Goal: Task Accomplishment & Management: Manage account settings

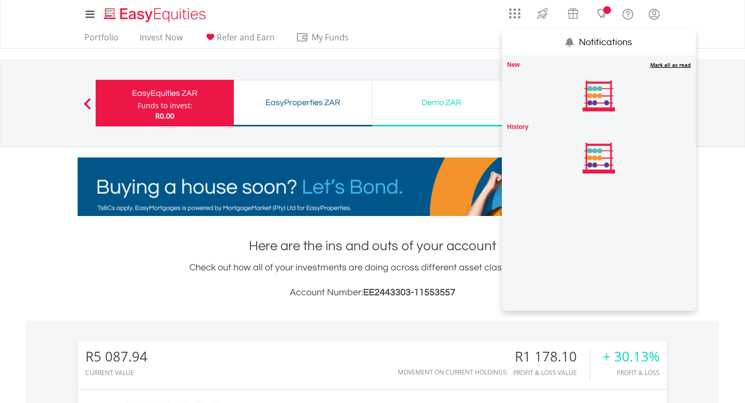
scroll to position [99, 197]
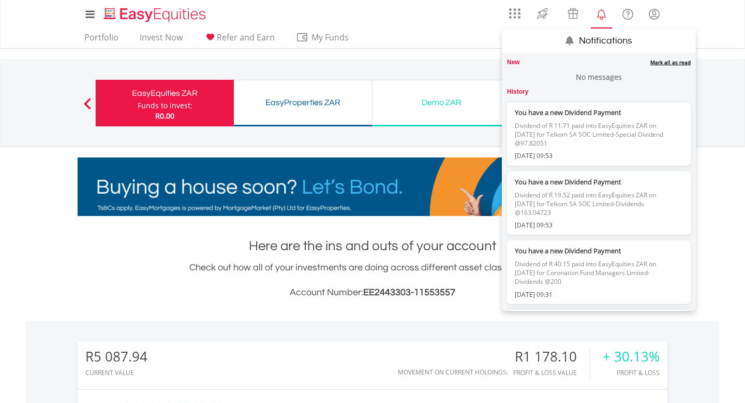
click at [676, 60] on link "Mark all as read" at bounding box center [671, 61] width 40 height 7
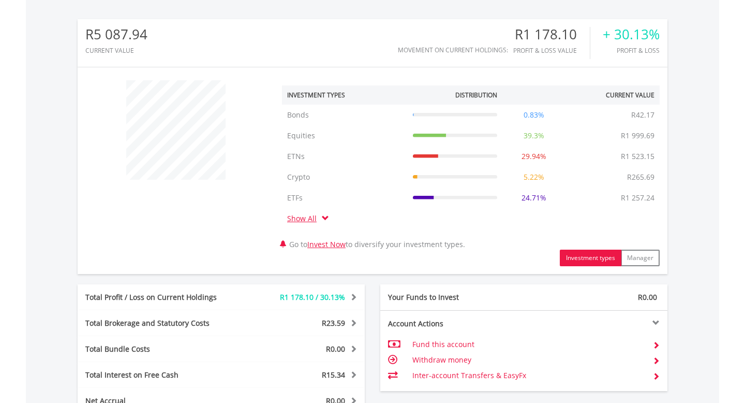
scroll to position [555, 0]
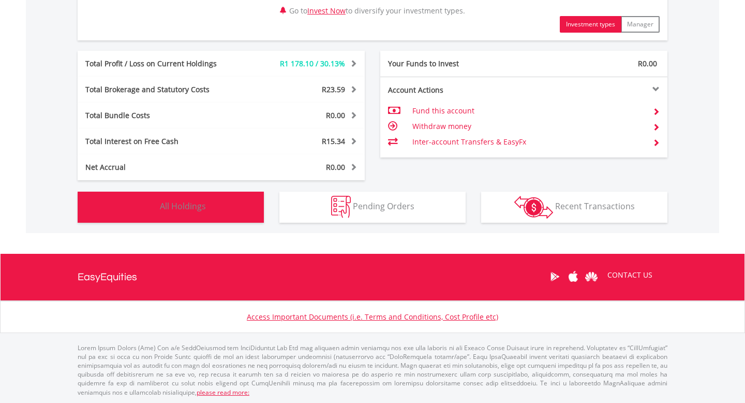
click at [187, 211] on button "Holdings All Holdings" at bounding box center [171, 207] width 186 height 31
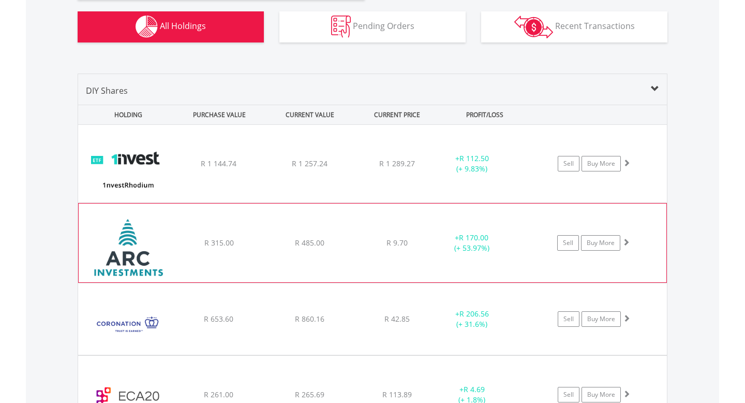
scroll to position [735, 0]
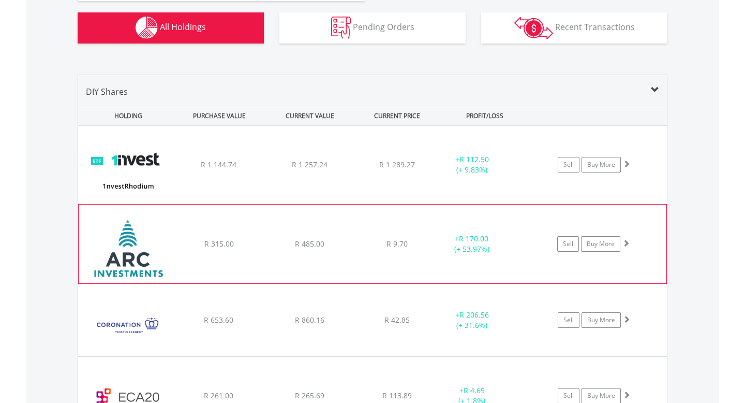
click at [175, 158] on div "﻿ 1nvestRhodium ETF R 1 144.74 R 1 257.24 R 1 289.27 + R 112.50 (+ 9.83%) Sell …" at bounding box center [372, 165] width 589 height 78
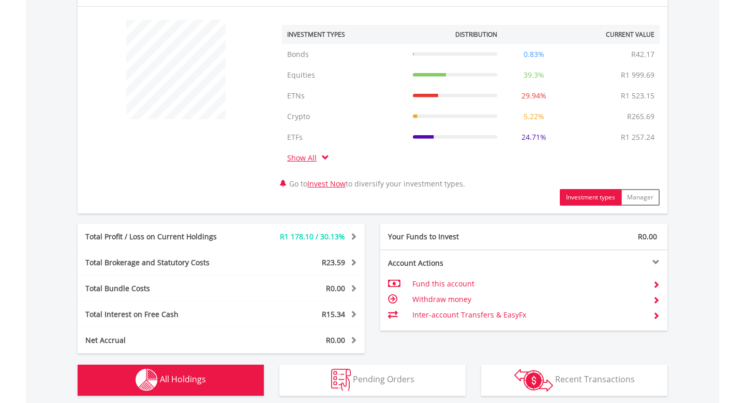
scroll to position [0, 0]
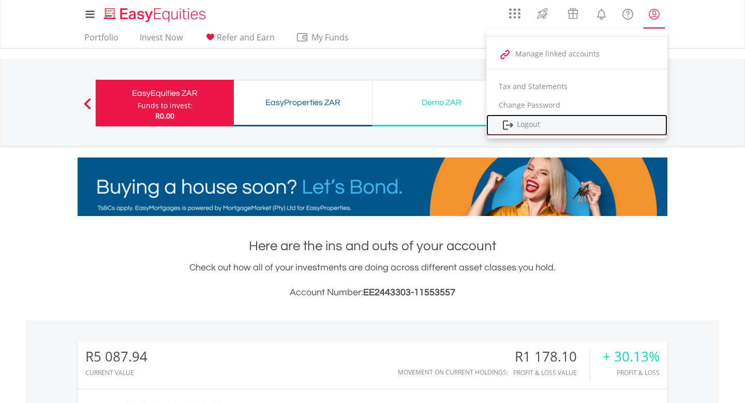
click at [533, 124] on link "Logout" at bounding box center [577, 124] width 181 height 21
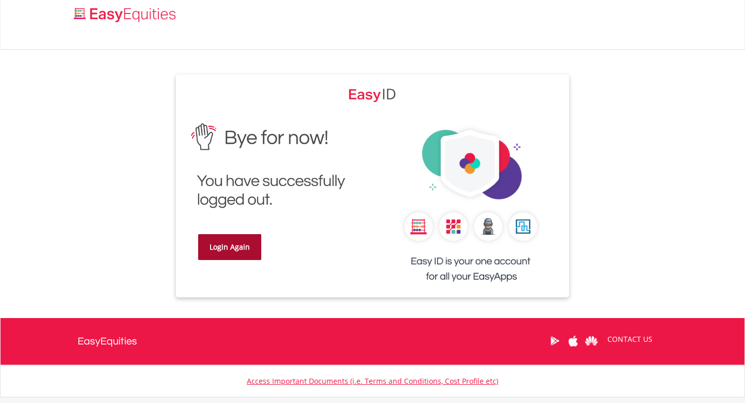
click at [228, 246] on link "Login Again" at bounding box center [229, 247] width 63 height 26
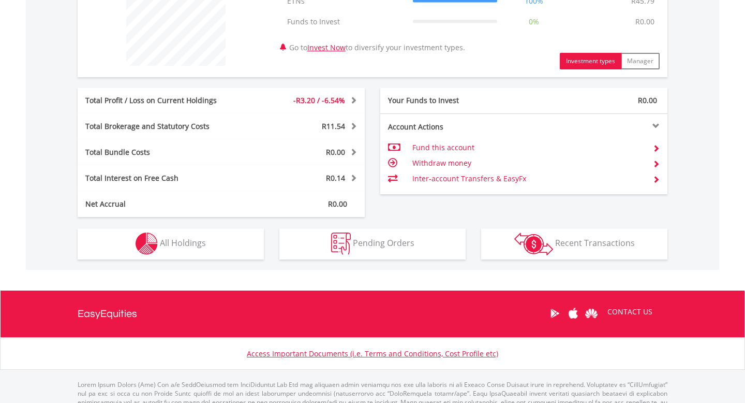
scroll to position [473, 0]
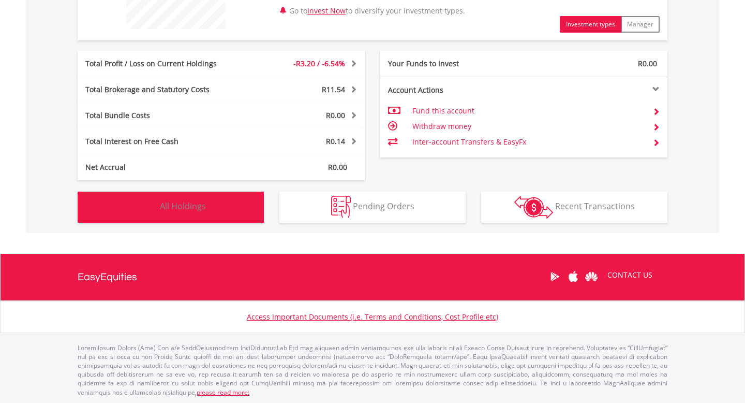
click at [194, 203] on span "All Holdings" at bounding box center [183, 205] width 46 height 11
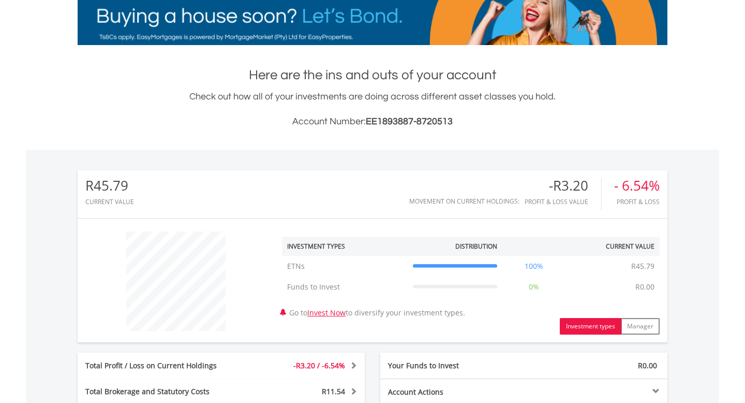
scroll to position [0, 0]
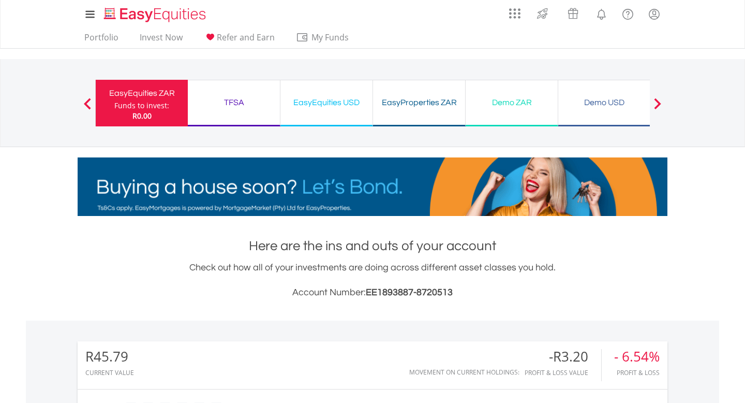
click at [237, 100] on div "TFSA" at bounding box center [234, 102] width 80 height 14
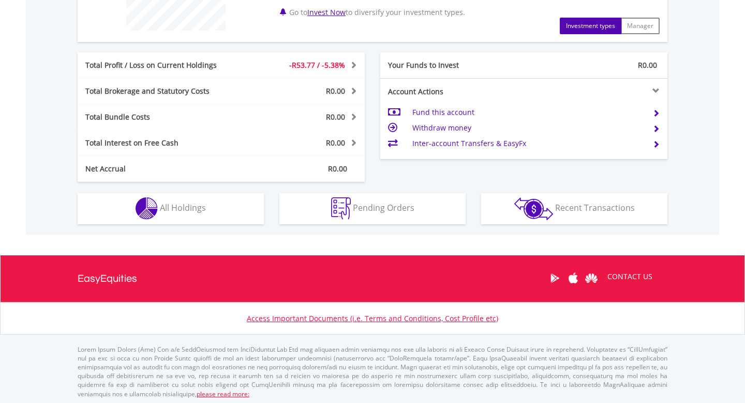
scroll to position [473, 0]
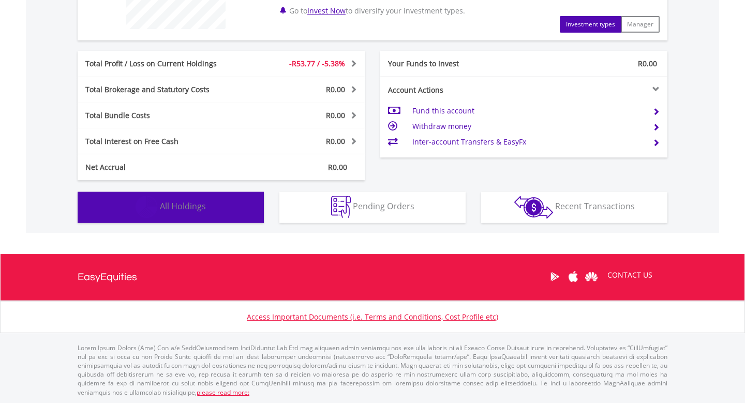
click at [192, 212] on button "Holdings All Holdings" at bounding box center [171, 207] width 186 height 31
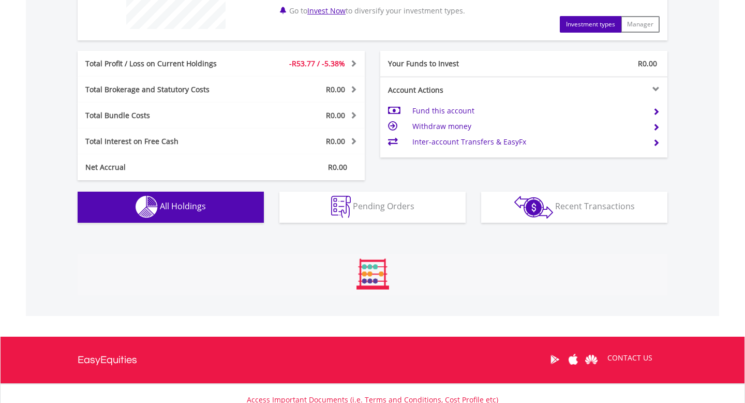
scroll to position [673, 0]
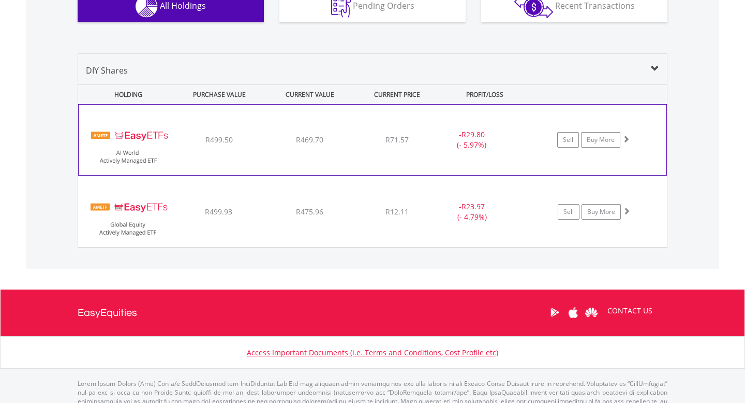
click at [345, 166] on div "﻿ EasyETFs AI World Actively Managed ETF R499.50 R469.70 R71.57 - R29.80 (- 5.9…" at bounding box center [373, 140] width 588 height 70
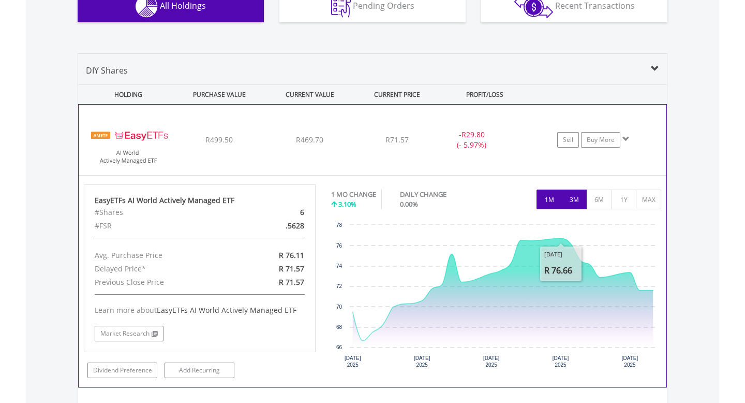
click at [575, 200] on button "3M" at bounding box center [574, 199] width 25 height 20
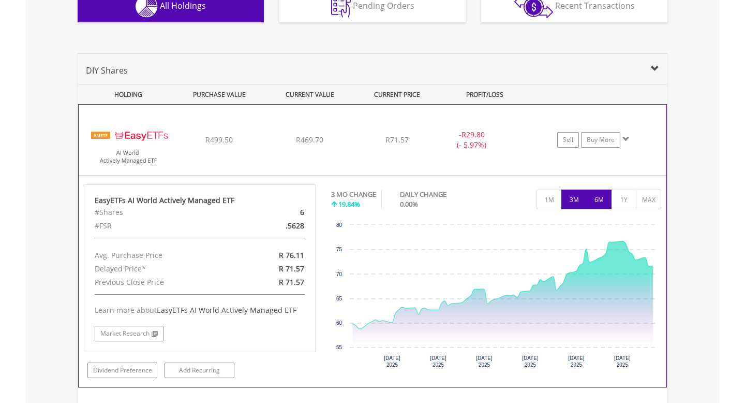
click at [597, 199] on button "6M" at bounding box center [598, 199] width 25 height 20
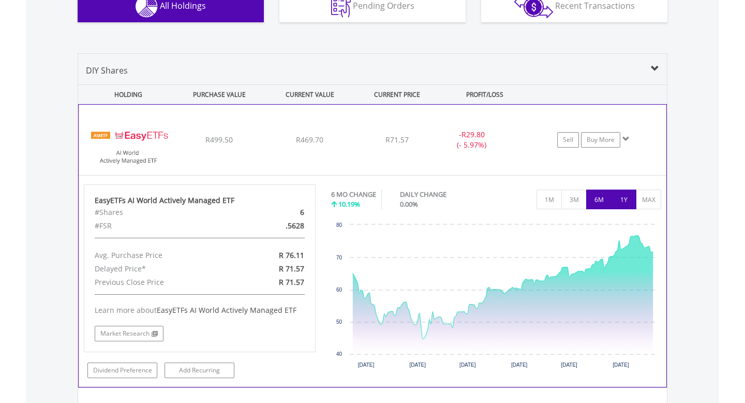
click at [621, 199] on button "1Y" at bounding box center [623, 199] width 25 height 20
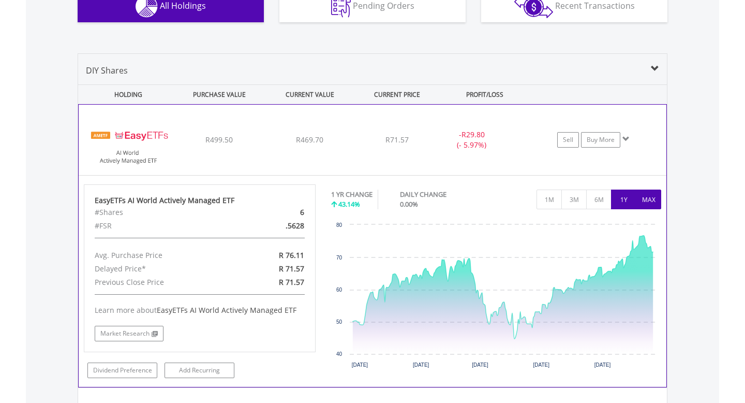
click at [653, 202] on button "MAX" at bounding box center [648, 199] width 25 height 20
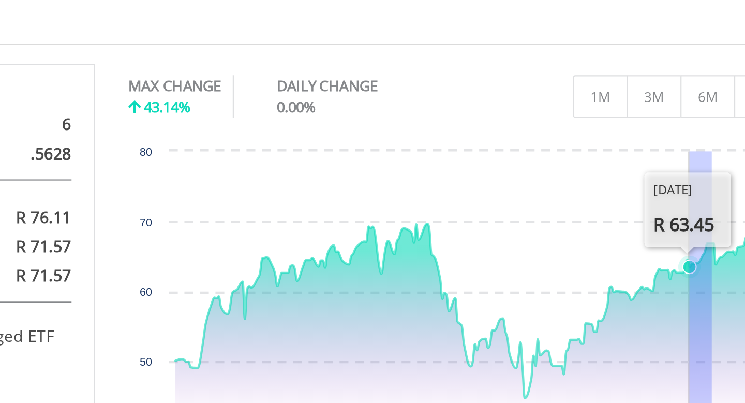
drag, startPoint x: 600, startPoint y: 234, endPoint x: 591, endPoint y: 238, distance: 10.5
click at [591, 238] on rect "Interactive chart" at bounding box center [496, 296] width 330 height 155
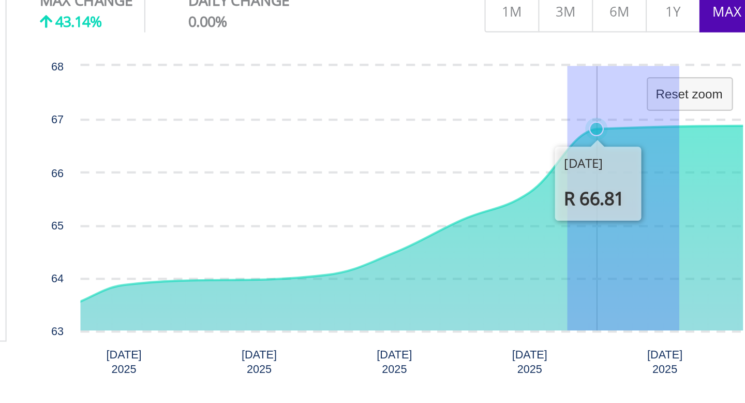
drag, startPoint x: 626, startPoint y: 277, endPoint x: 575, endPoint y: 286, distance: 51.9
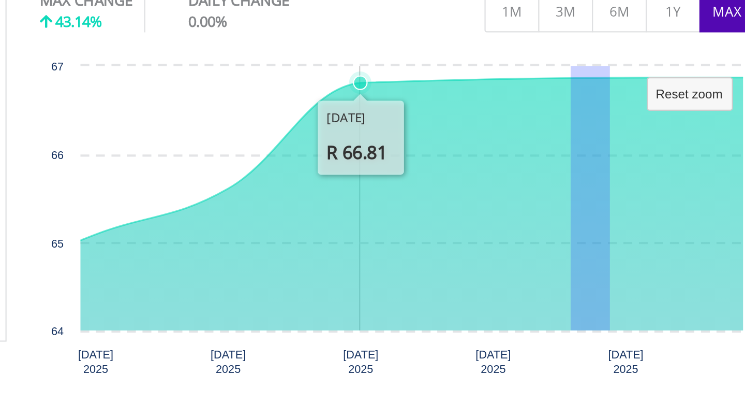
drag, startPoint x: 594, startPoint y: 285, endPoint x: 600, endPoint y: 285, distance: 5.7
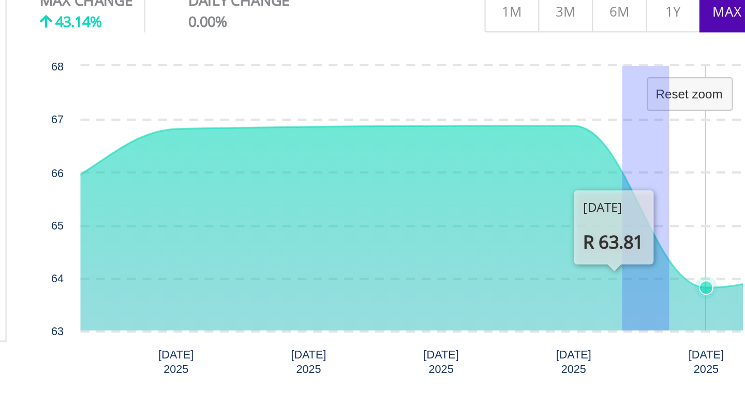
drag, startPoint x: 600, startPoint y: 285, endPoint x: 629, endPoint y: 282, distance: 29.7
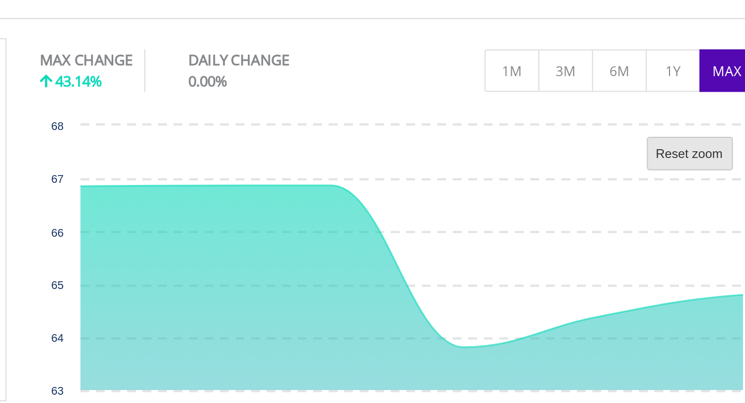
click at [624, 236] on text "Reset zoom" at bounding box center [631, 237] width 31 height 6
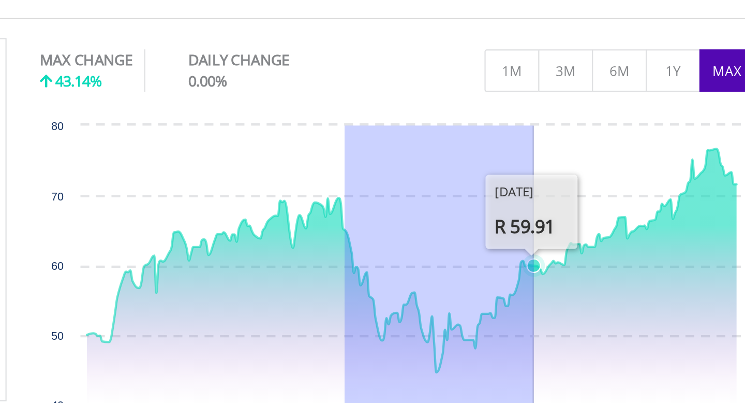
drag, startPoint x: 472, startPoint y: 299, endPoint x: 559, endPoint y: 300, distance: 87.5
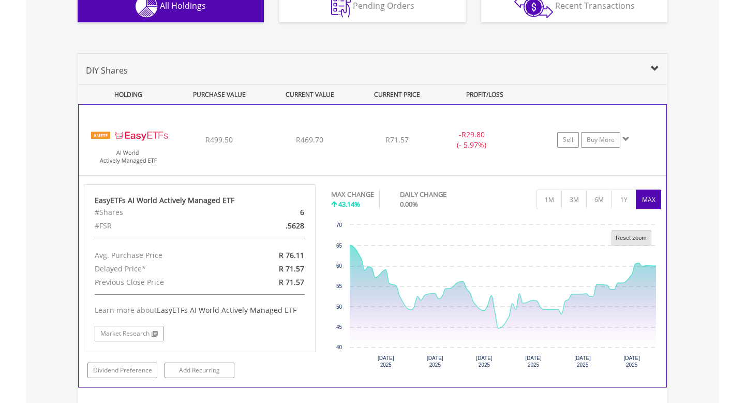
click at [637, 241] on rect "Interactive chart" at bounding box center [631, 237] width 39 height 15
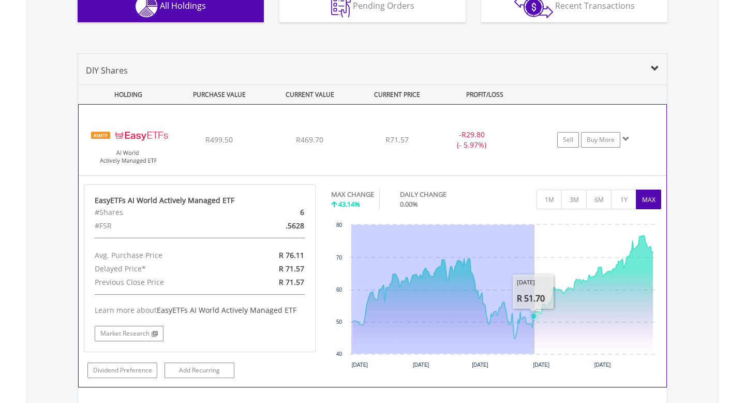
drag, startPoint x: 351, startPoint y: 327, endPoint x: 534, endPoint y: 324, distance: 182.7
click at [534, 324] on icon "Created with Highcharts 11.1.0 Nov 2024 Jan 2025 Mar 2025 May 2025 Jul 2025 40 …" at bounding box center [496, 296] width 330 height 155
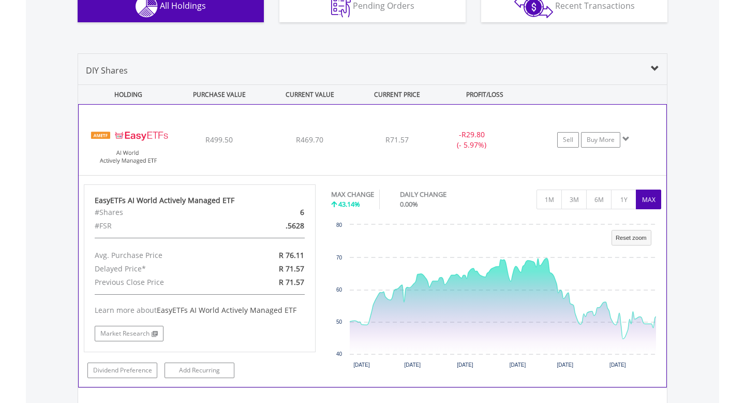
click at [534, 324] on icon "Interactive chart" at bounding box center [604, 294] width 508 height 118
click at [624, 242] on rect "Interactive chart" at bounding box center [631, 237] width 39 height 15
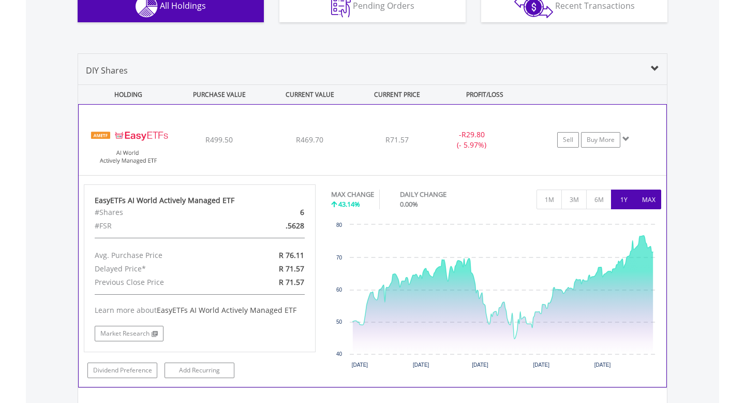
click at [625, 200] on button "1Y" at bounding box center [623, 199] width 25 height 20
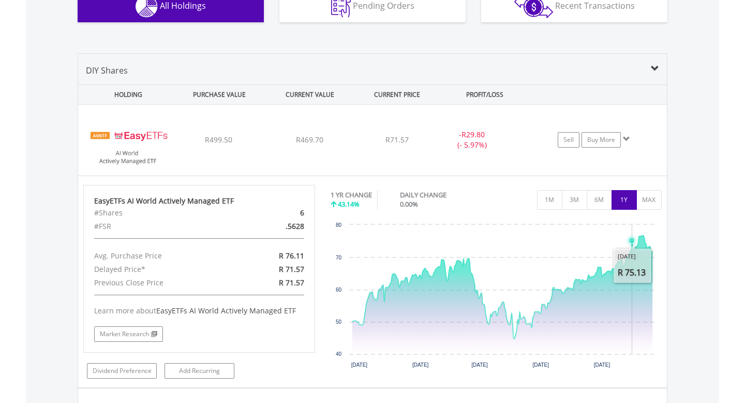
click at [632, 248] on icon "Interactive chart" at bounding box center [503, 287] width 300 height 103
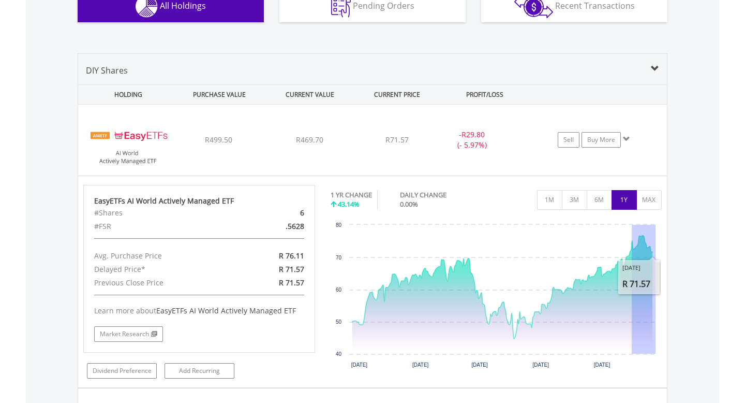
drag, startPoint x: 632, startPoint y: 248, endPoint x: 660, endPoint y: 247, distance: 28.0
click at [660, 247] on icon "Created with Highcharts 11.1.0 Nov 2024 Jan 2025 Mar 2025 May 2025 Jul 2025 40 …" at bounding box center [496, 296] width 330 height 155
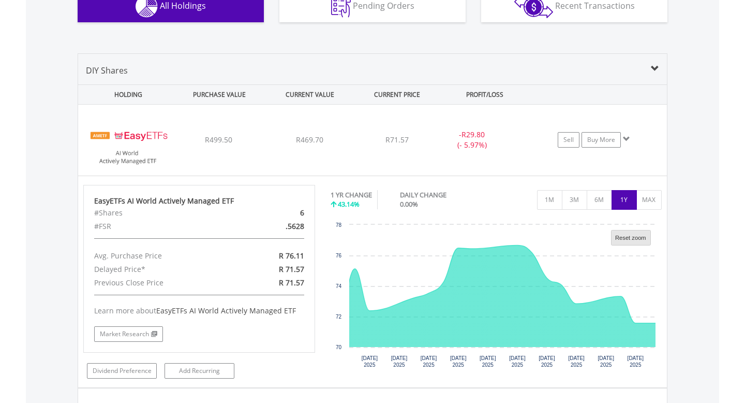
click at [628, 238] on text "Reset zoom" at bounding box center [630, 237] width 31 height 6
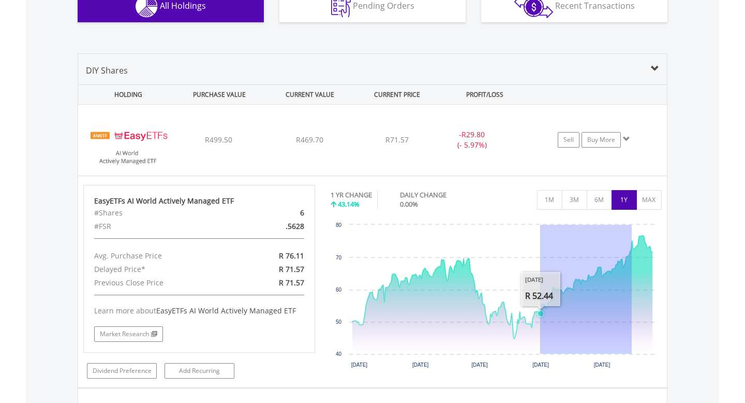
drag, startPoint x: 632, startPoint y: 244, endPoint x: 541, endPoint y: 272, distance: 95.4
click at [541, 272] on icon "Created with Highcharts 11.1.0 Nov 2024 Jan 2025 Mar 2025 May 2025 Jul 2025 70 …" at bounding box center [496, 296] width 330 height 155
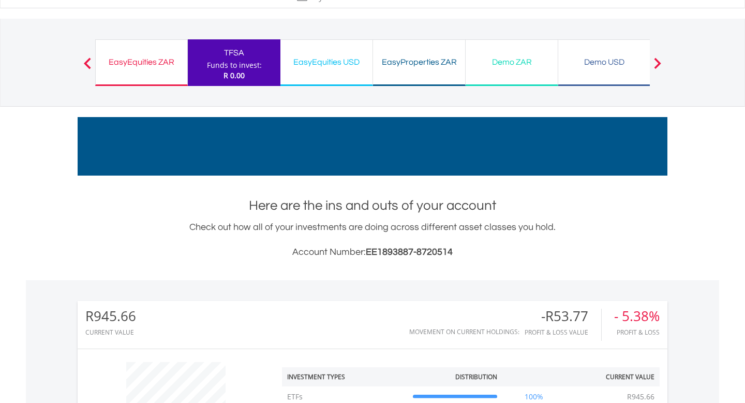
scroll to position [0, 0]
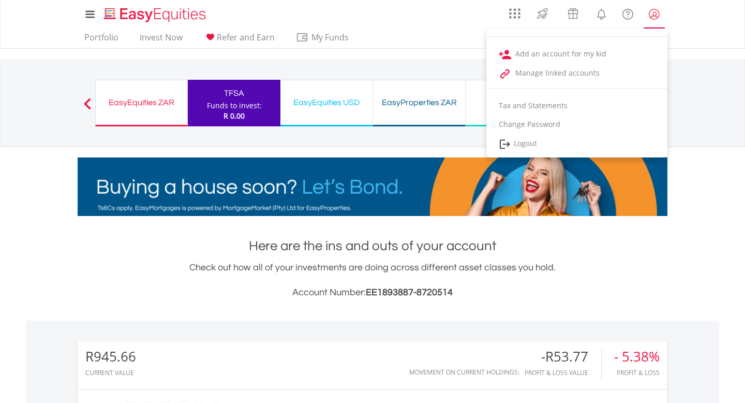
click at [656, 13] on lord-icon "My Profile" at bounding box center [654, 14] width 13 height 13
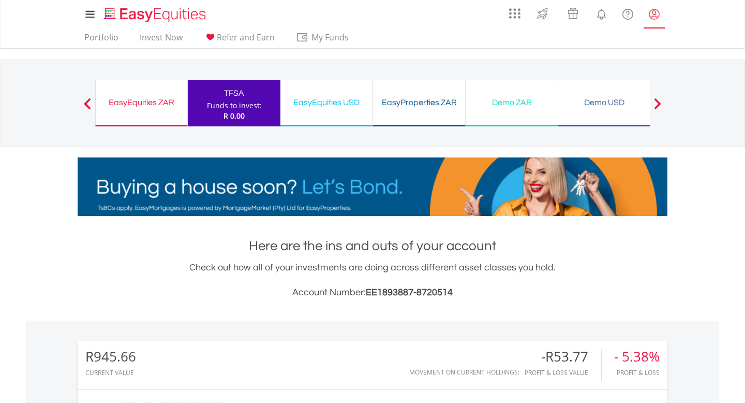
click at [656, 13] on lord-icon "My Profile" at bounding box center [654, 14] width 13 height 13
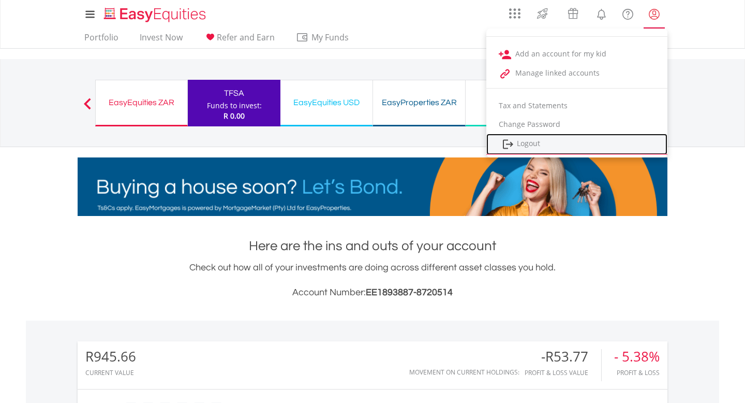
click at [522, 146] on link "Logout" at bounding box center [577, 144] width 181 height 21
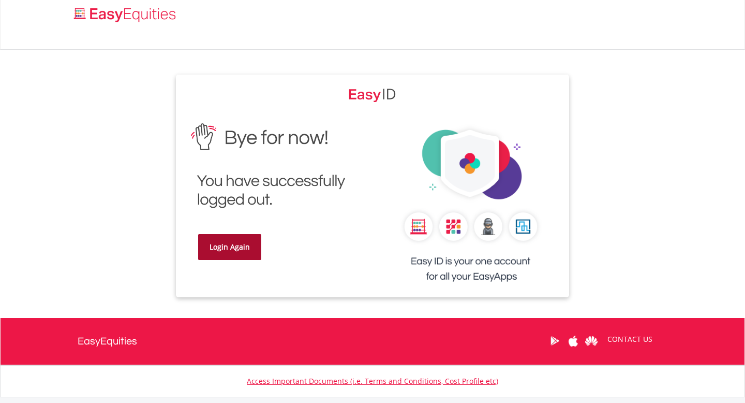
click at [237, 247] on link "Login Again" at bounding box center [229, 247] width 63 height 26
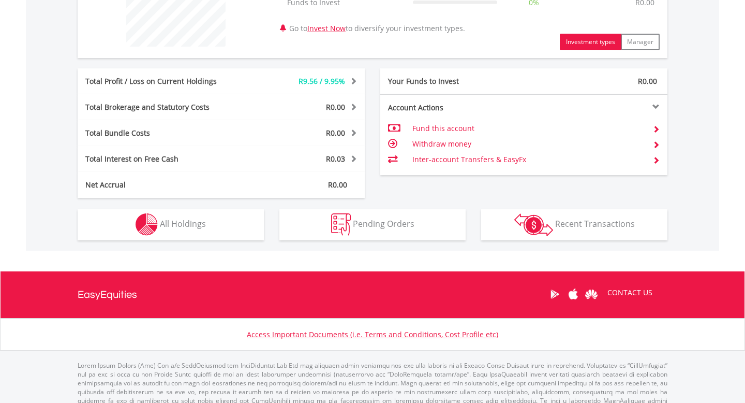
scroll to position [473, 0]
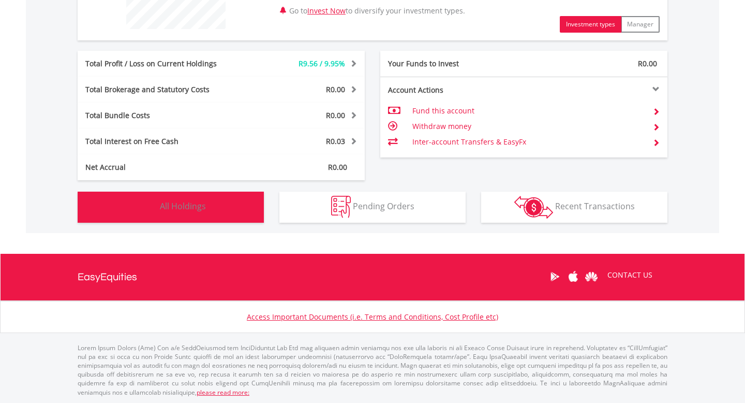
click at [184, 208] on span "All Holdings" at bounding box center [183, 205] width 46 height 11
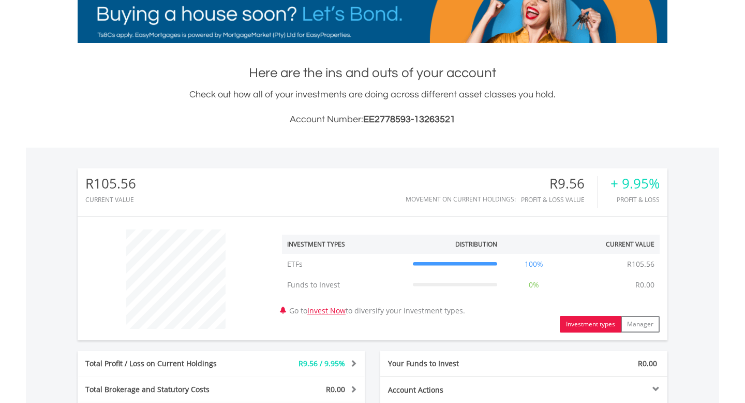
scroll to position [0, 0]
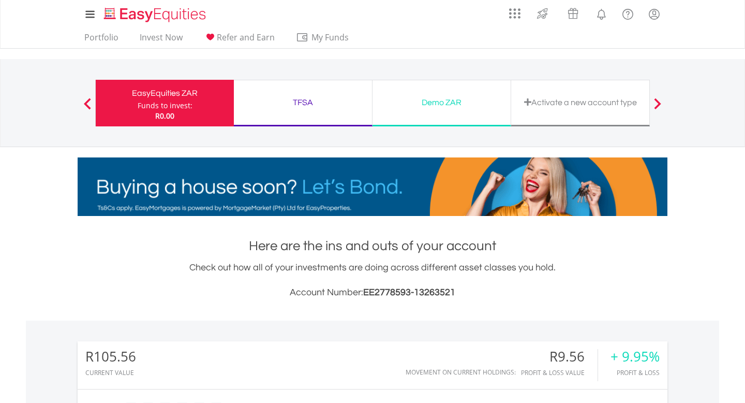
click at [314, 98] on div "TFSA" at bounding box center [303, 102] width 126 height 14
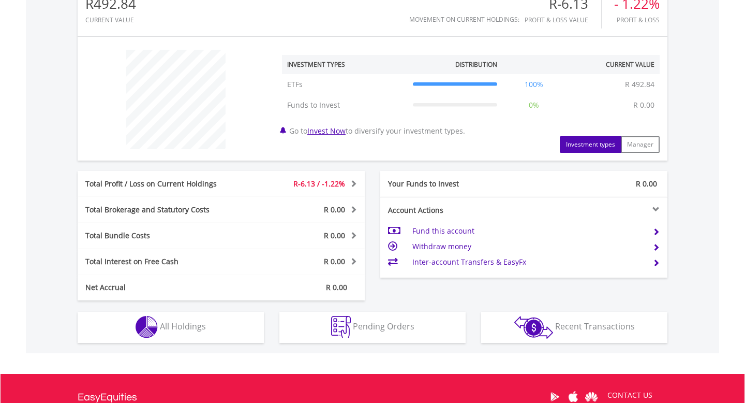
scroll to position [361, 0]
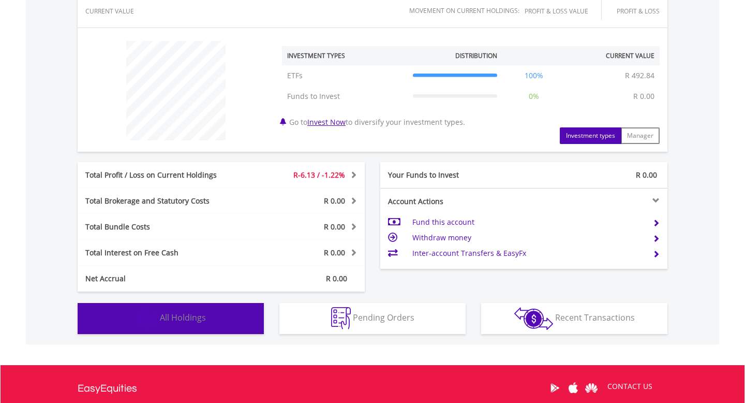
click at [186, 315] on span "All Holdings" at bounding box center [183, 317] width 46 height 11
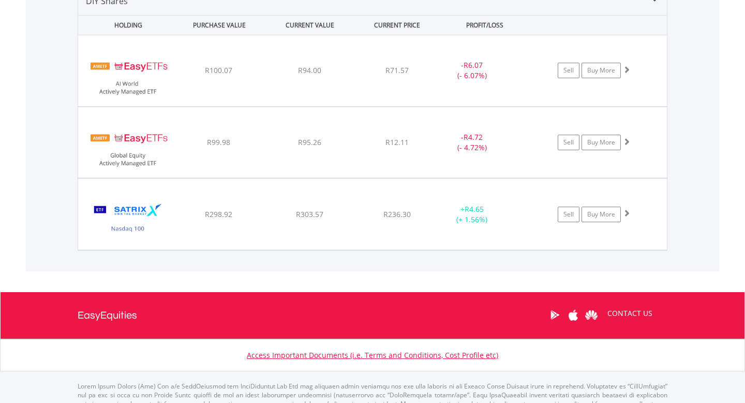
scroll to position [757, 0]
